Goal: Information Seeking & Learning: Learn about a topic

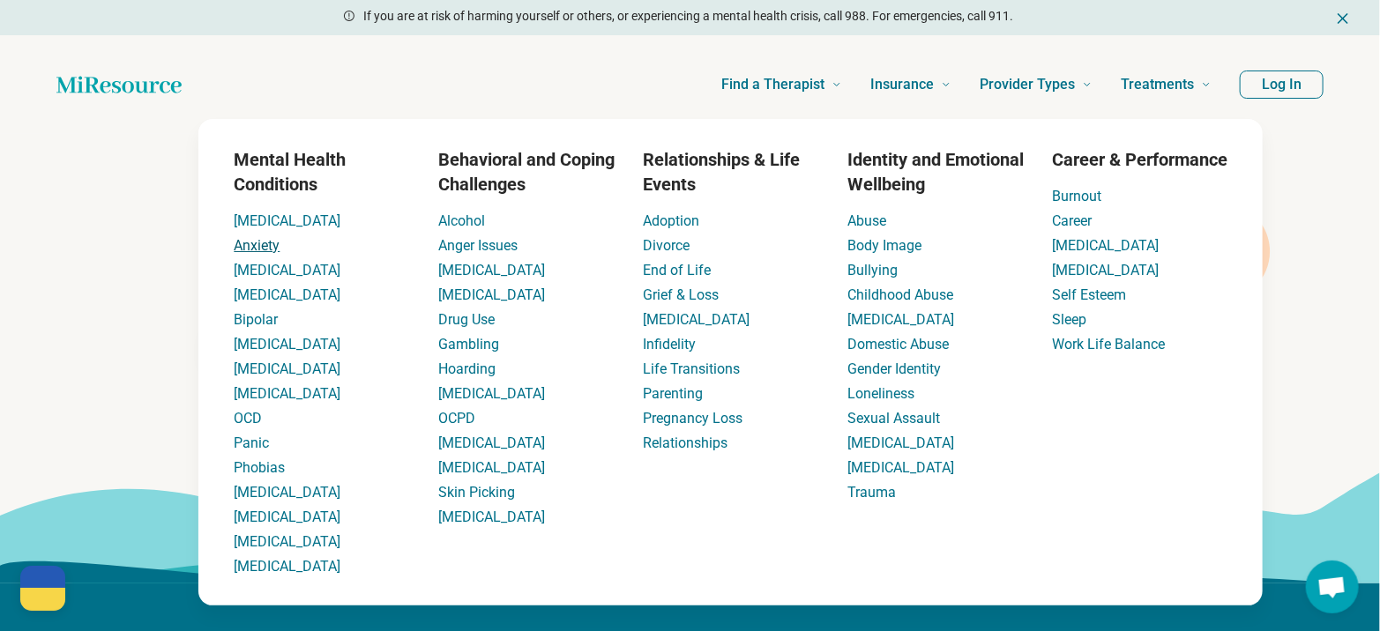
click at [274, 243] on link "Anxiety" at bounding box center [257, 245] width 46 height 17
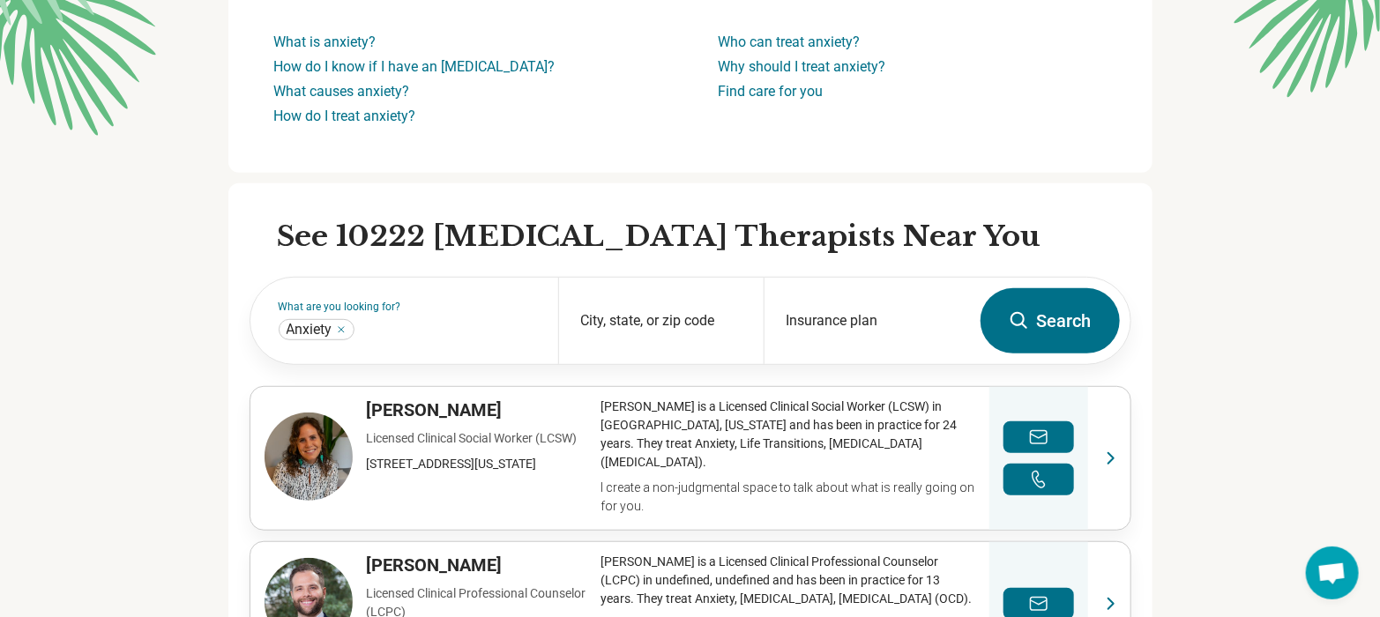
scroll to position [489, 0]
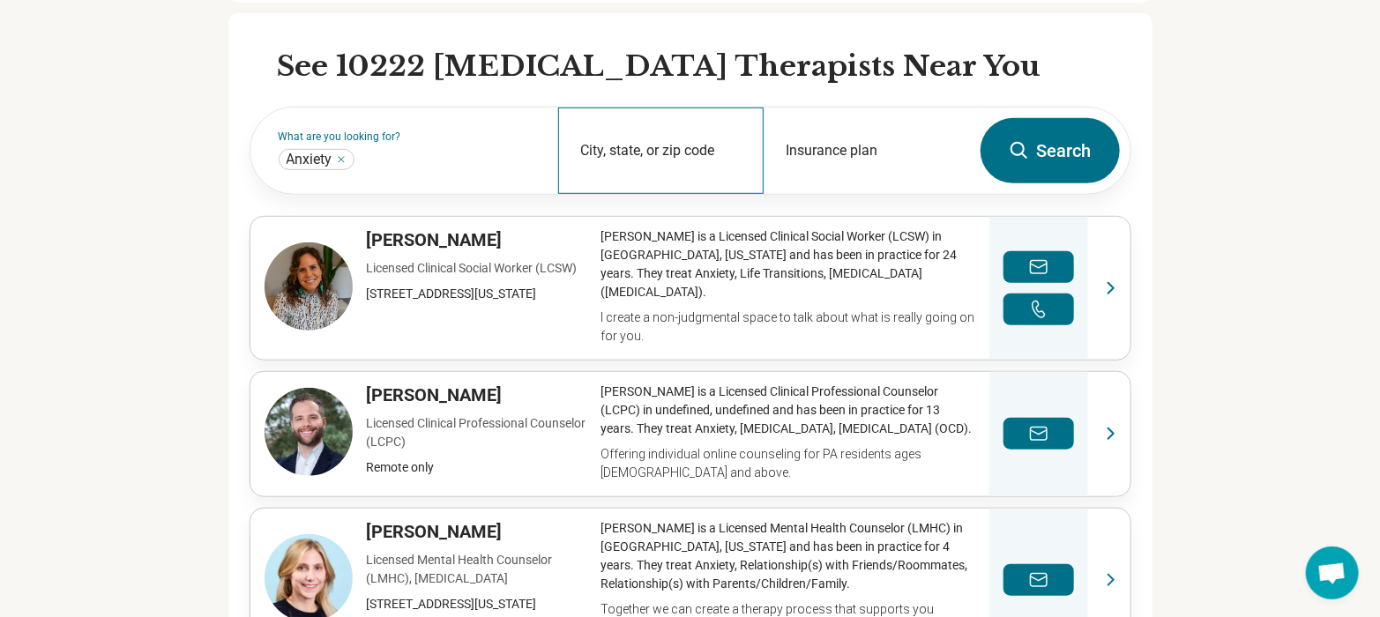
click at [626, 142] on div "City, state, or zip code" at bounding box center [660, 151] width 205 height 86
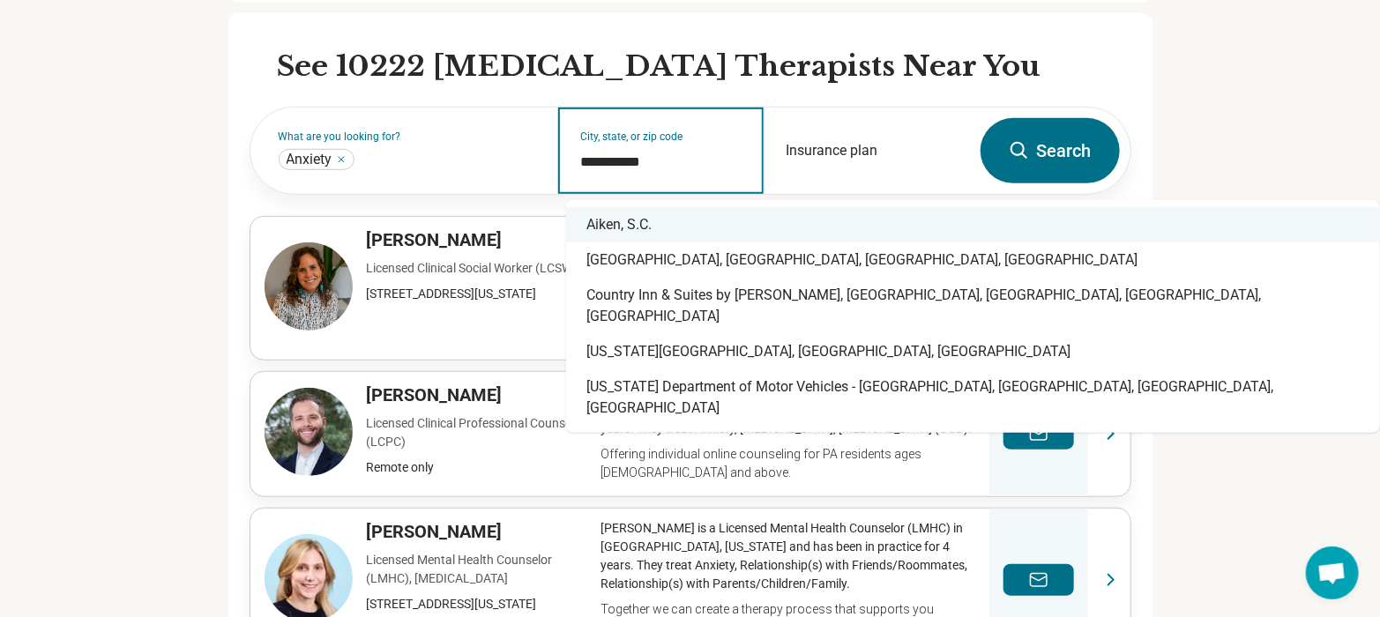
click at [639, 228] on div "Aiken, S.C." at bounding box center [973, 224] width 814 height 35
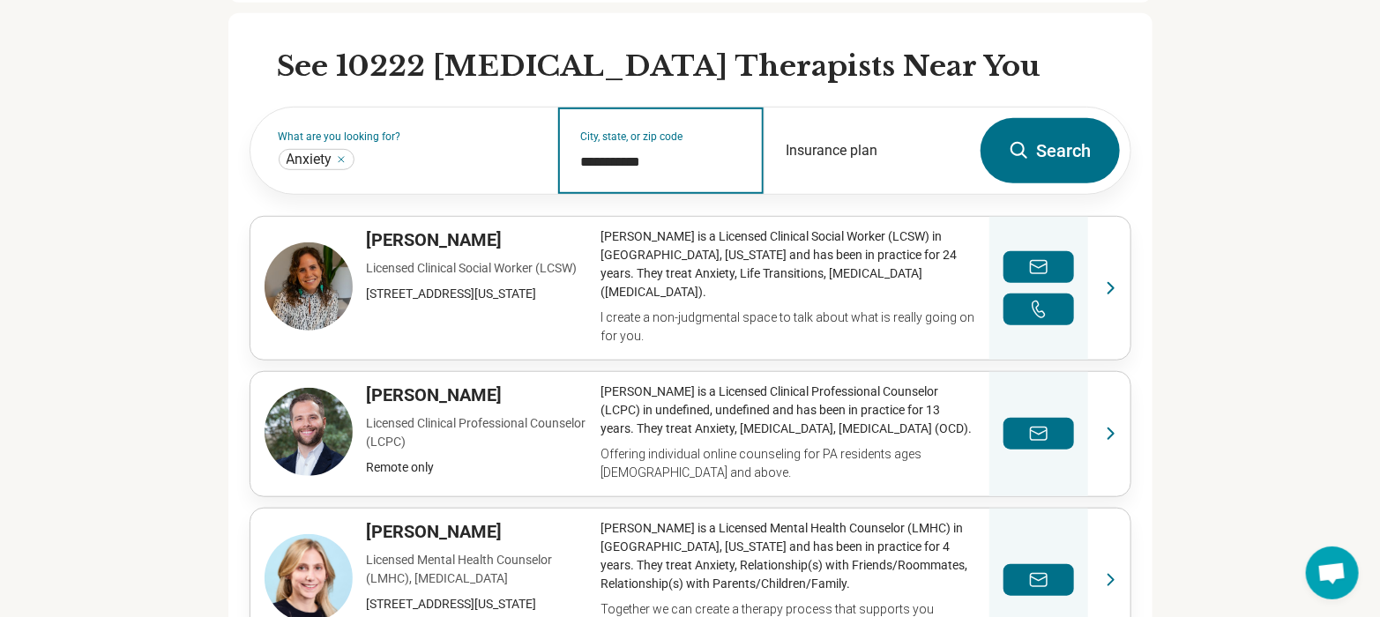
type input "**********"
click at [1070, 140] on button "Search" at bounding box center [1050, 150] width 139 height 65
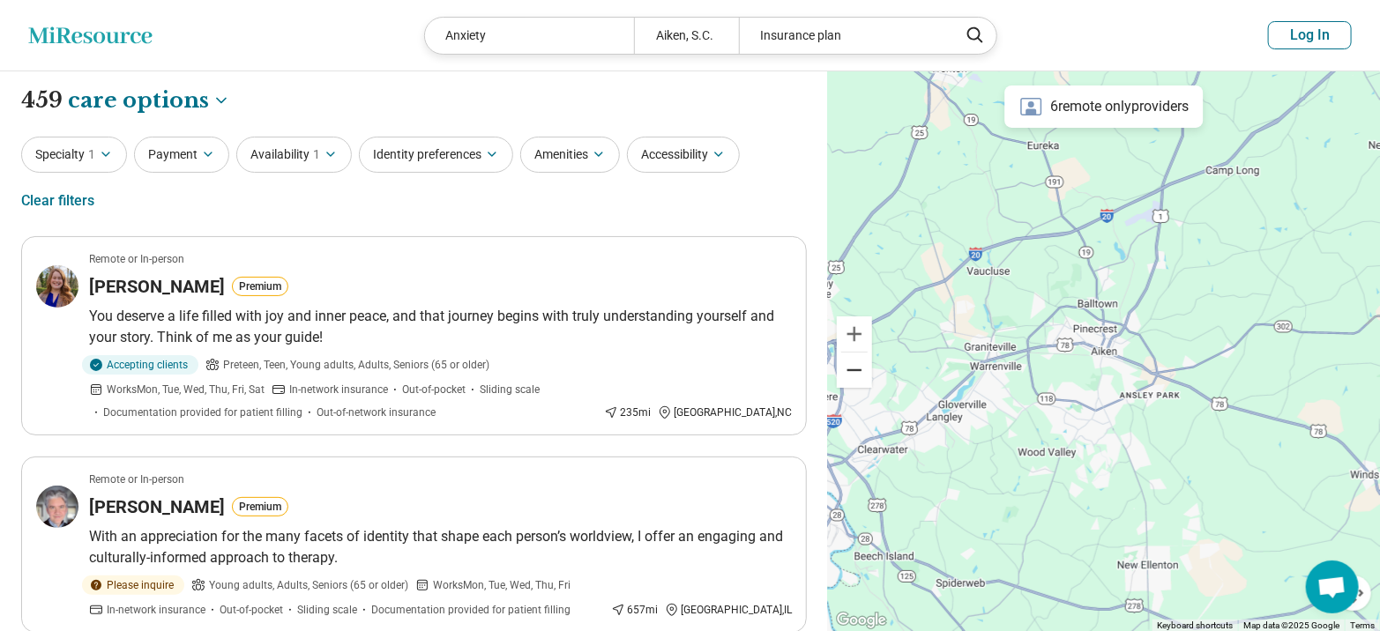
click at [855, 363] on button "Zoom out" at bounding box center [854, 370] width 35 height 35
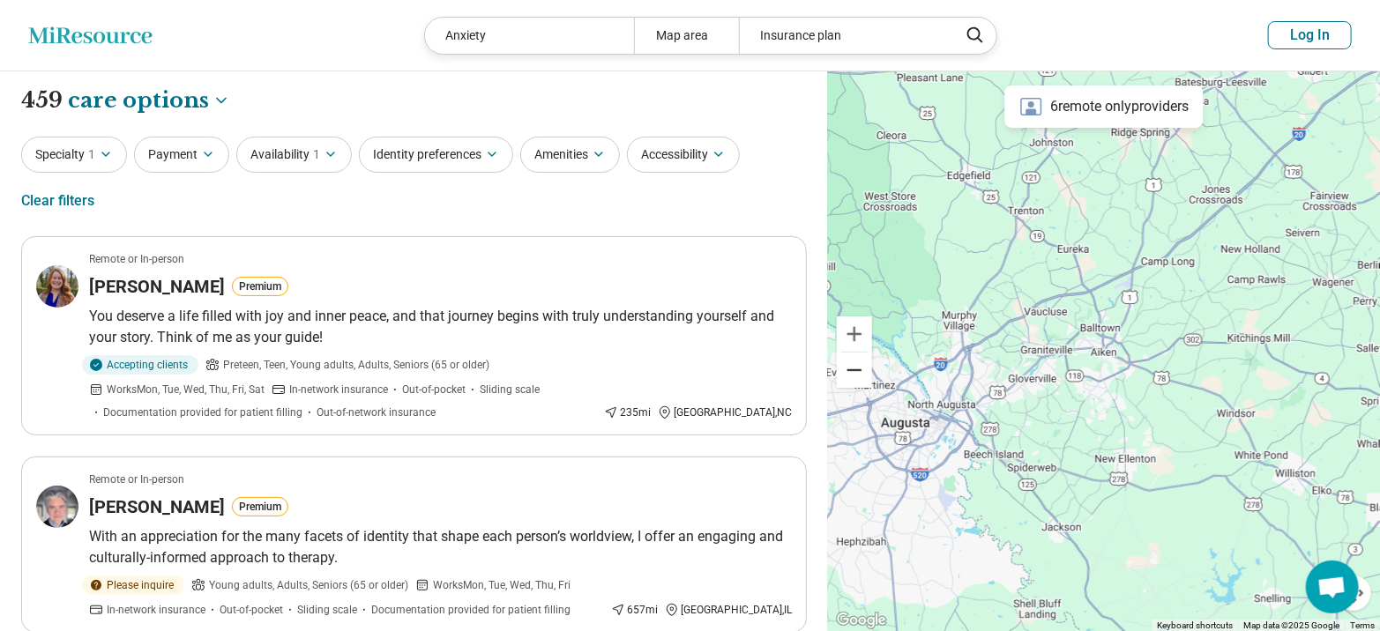
click at [855, 363] on button "Zoom out" at bounding box center [854, 370] width 35 height 35
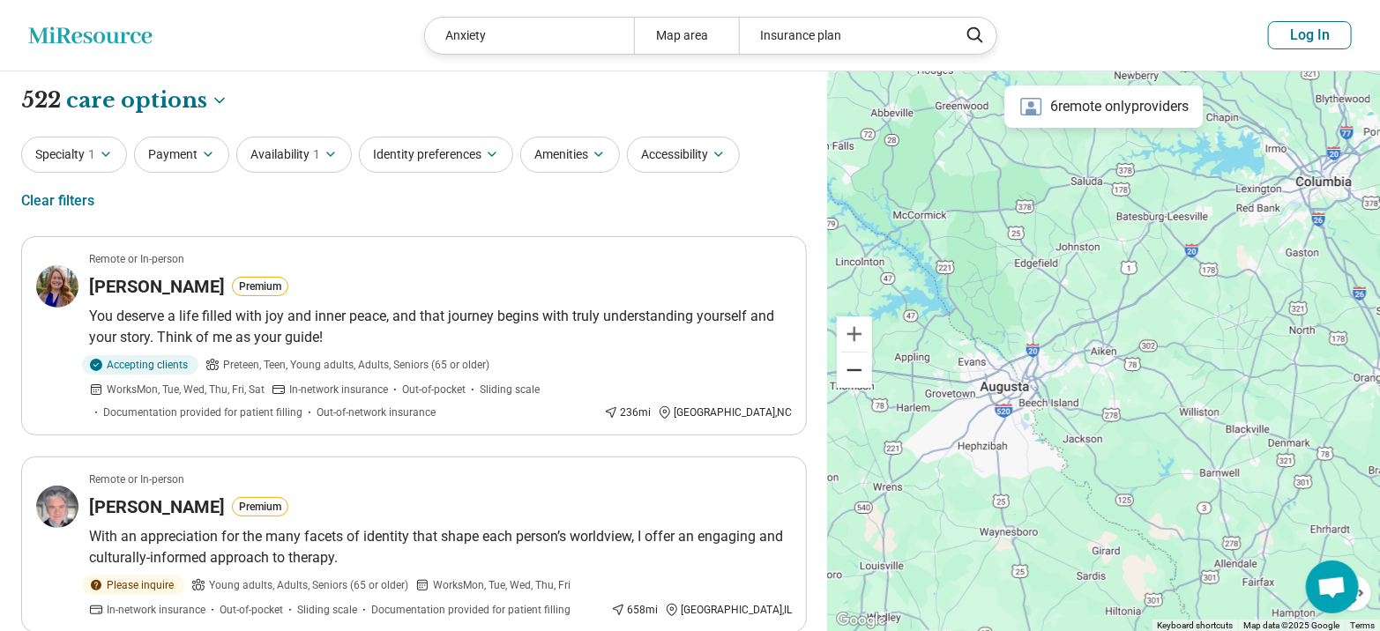
click at [855, 363] on button "Zoom out" at bounding box center [854, 370] width 35 height 35
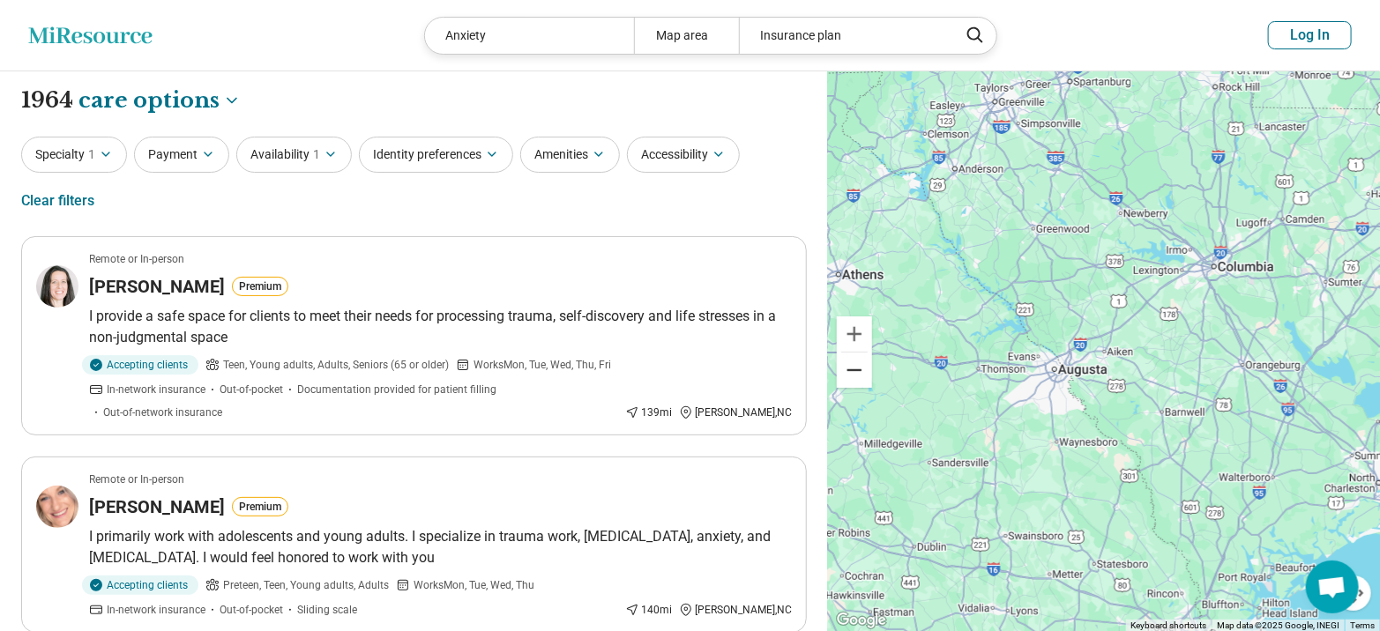
click at [855, 363] on button "Zoom out" at bounding box center [854, 370] width 35 height 35
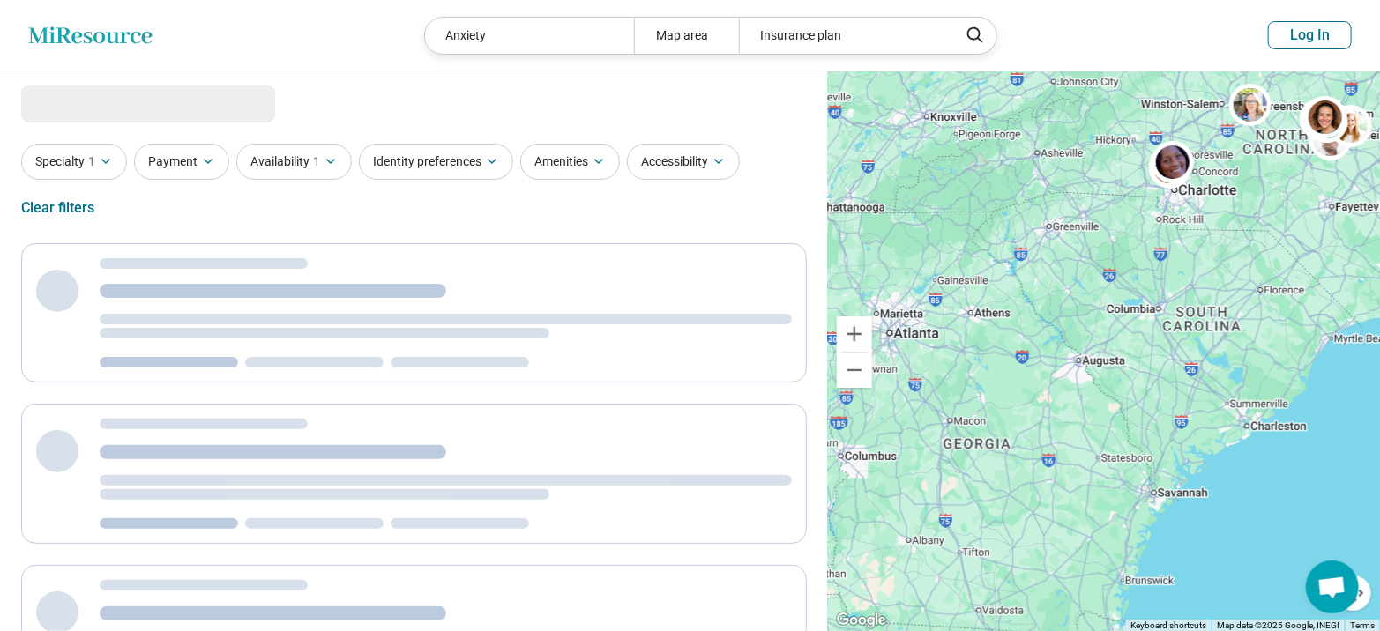
select select "***"
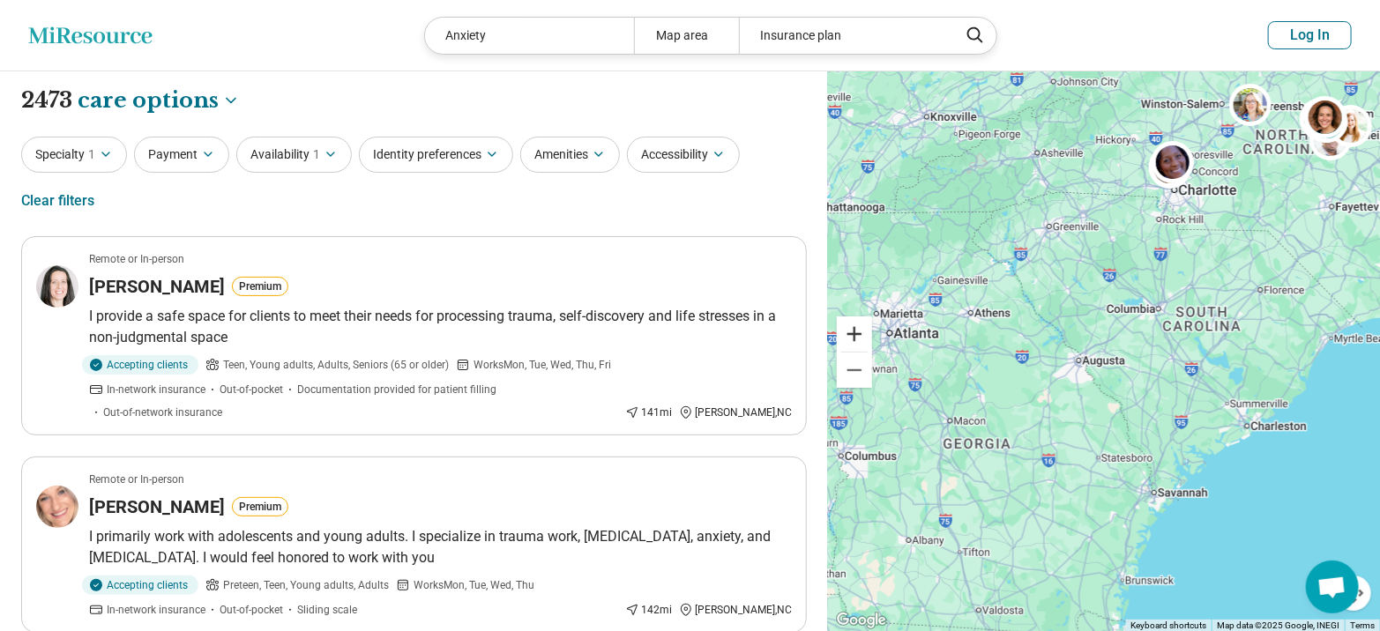
click at [852, 331] on button "Zoom in" at bounding box center [854, 334] width 35 height 35
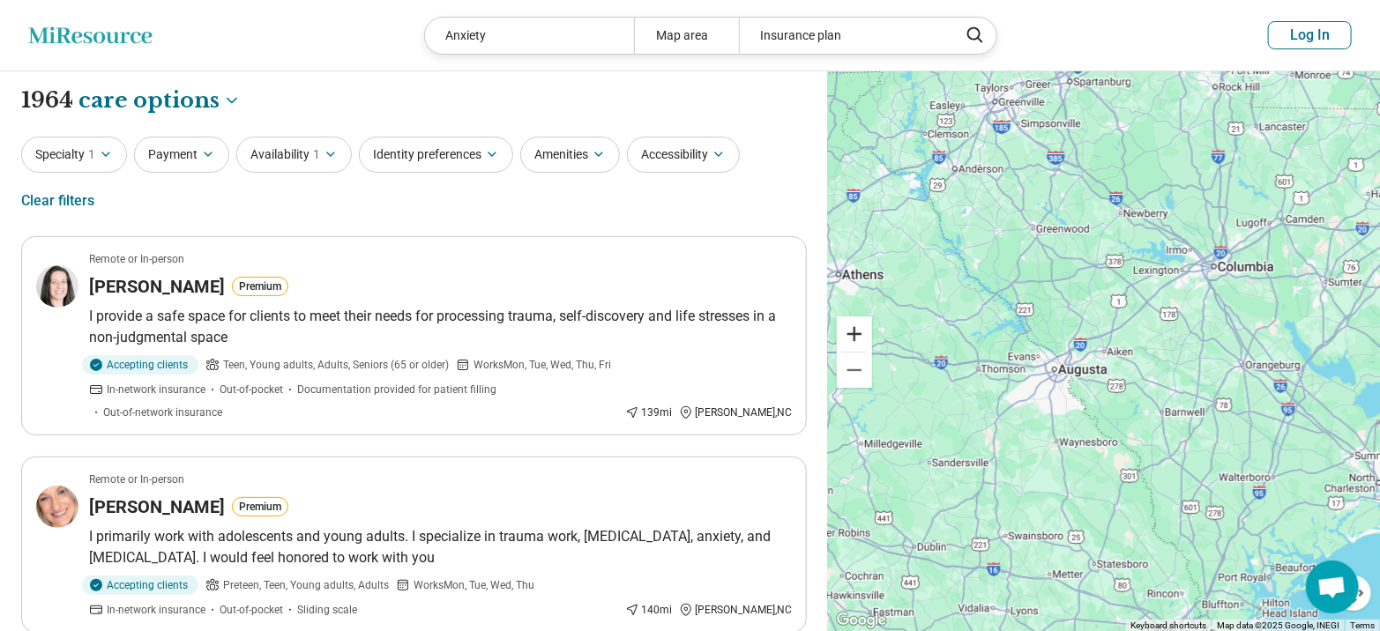
click at [852, 331] on button "Zoom in" at bounding box center [854, 334] width 35 height 35
